Goal: Use online tool/utility: Utilize a website feature to perform a specific function

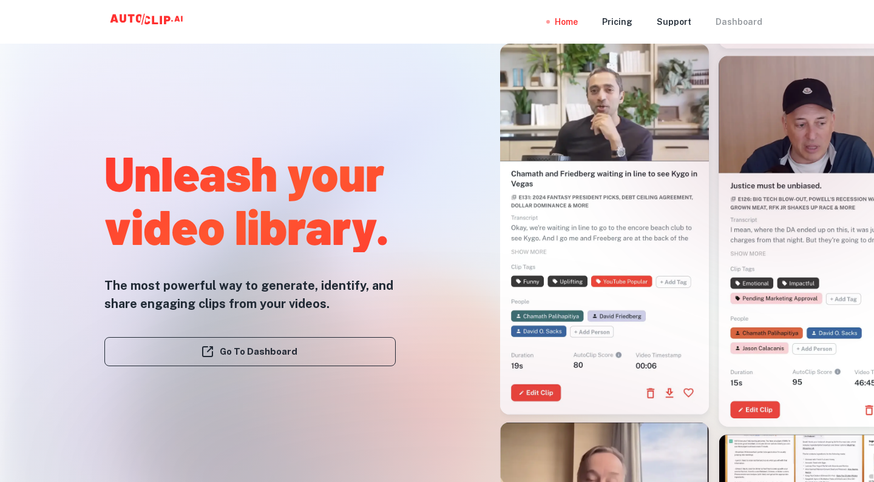
click at [746, 23] on div "Dashboard" at bounding box center [738, 22] width 47 height 44
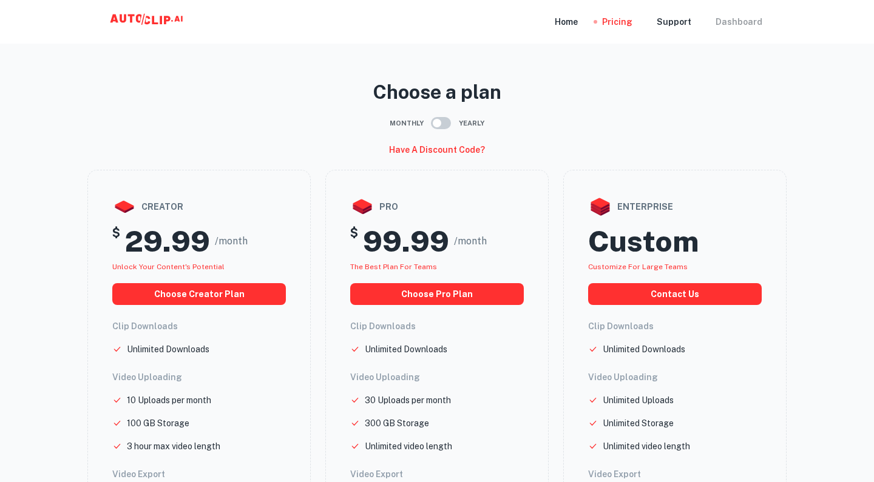
click at [736, 25] on div "Dashboard" at bounding box center [738, 22] width 47 height 44
click at [728, 18] on div "Dashboard" at bounding box center [738, 22] width 47 height 44
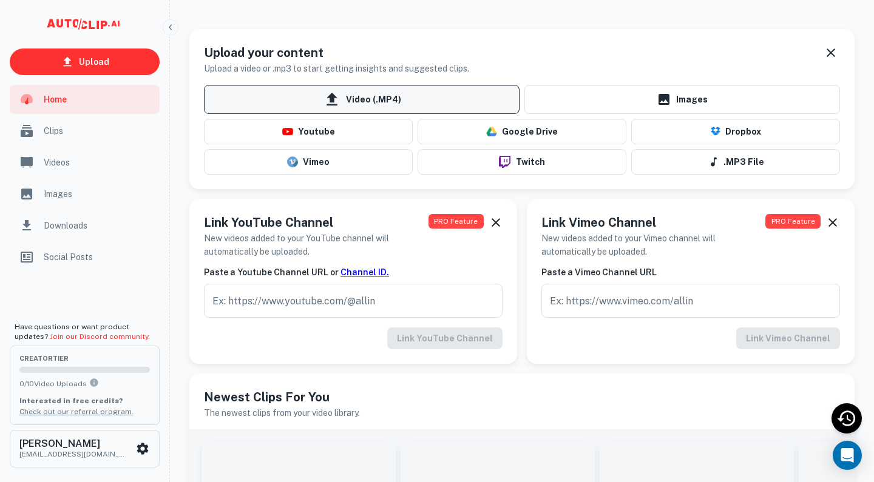
click at [364, 95] on span "Video (.MP4)" at bounding box center [361, 99] width 315 height 29
click at [0, 0] on input "Video (.MP4)" at bounding box center [0, 0] width 0 height 0
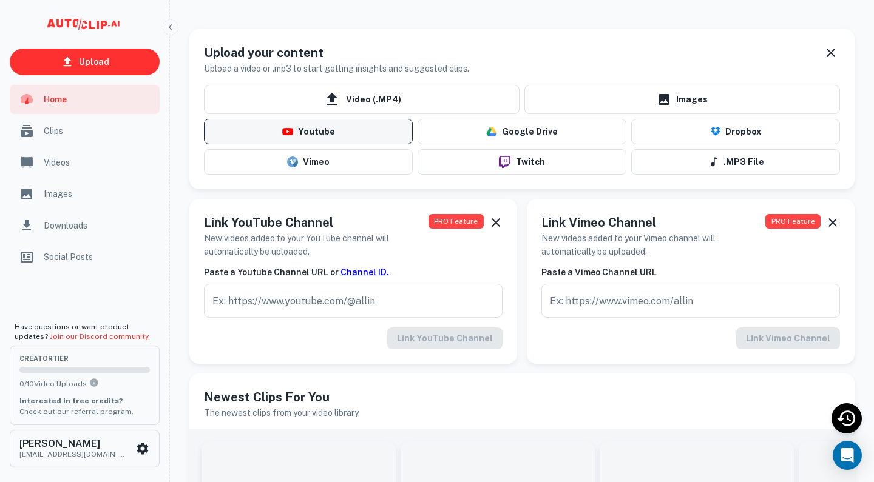
click at [345, 129] on button "Youtube" at bounding box center [308, 131] width 209 height 25
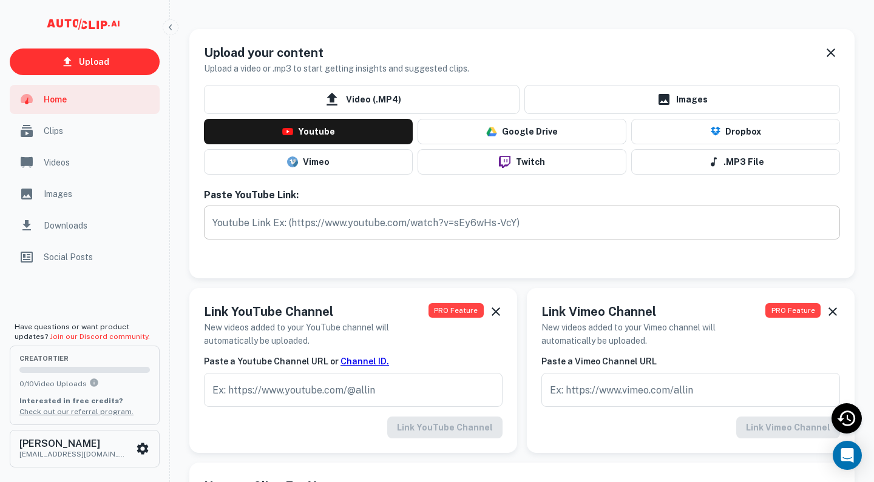
click at [345, 217] on input "text" at bounding box center [522, 223] width 636 height 34
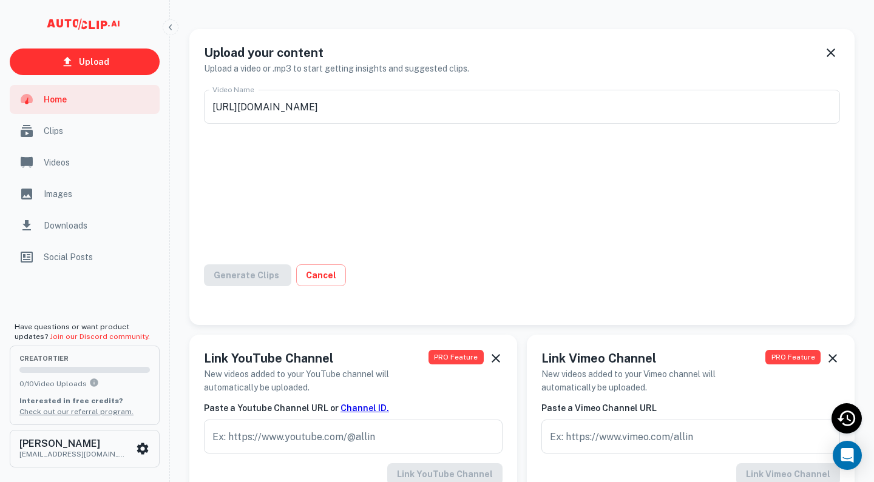
type input "[DATE] [DATE] Service"
click at [257, 276] on button "Generate Clips" at bounding box center [253, 275] width 99 height 22
